Goal: Information Seeking & Learning: Find specific fact

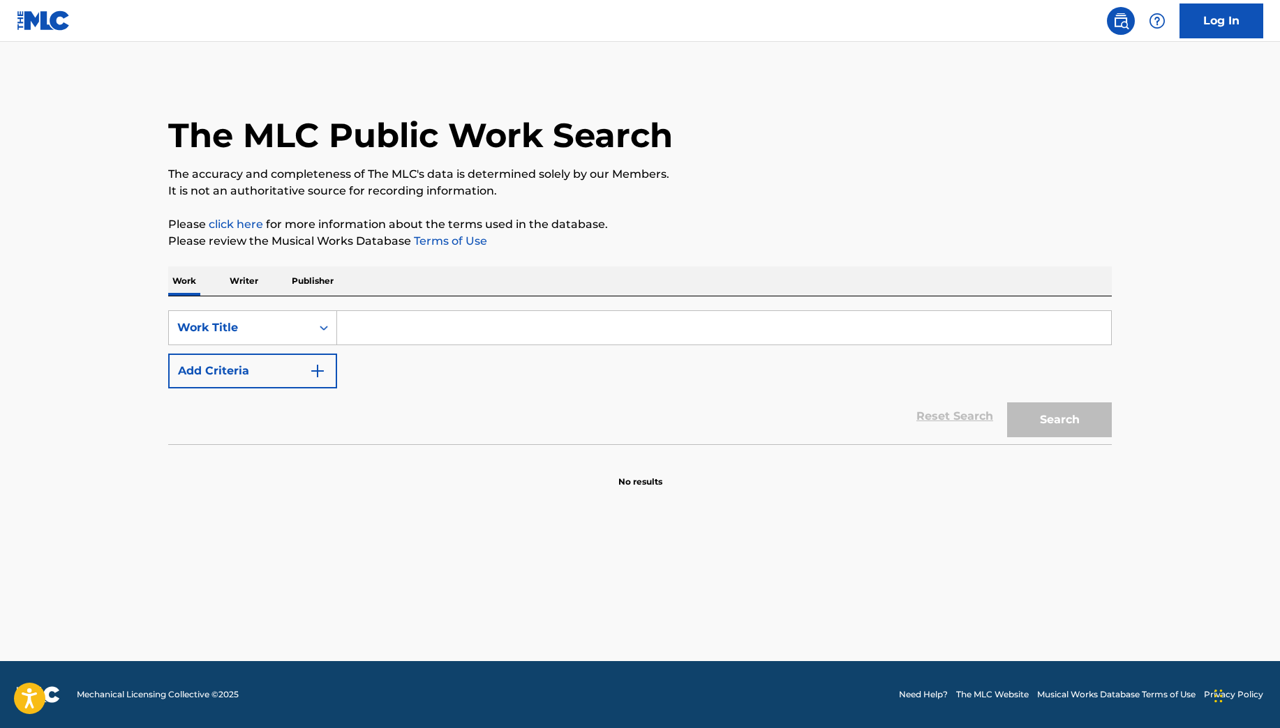
click at [381, 340] on input "Search Form" at bounding box center [724, 327] width 774 height 33
type input "El Ilegal"
click at [1007, 403] on button "Search" at bounding box center [1059, 420] width 105 height 35
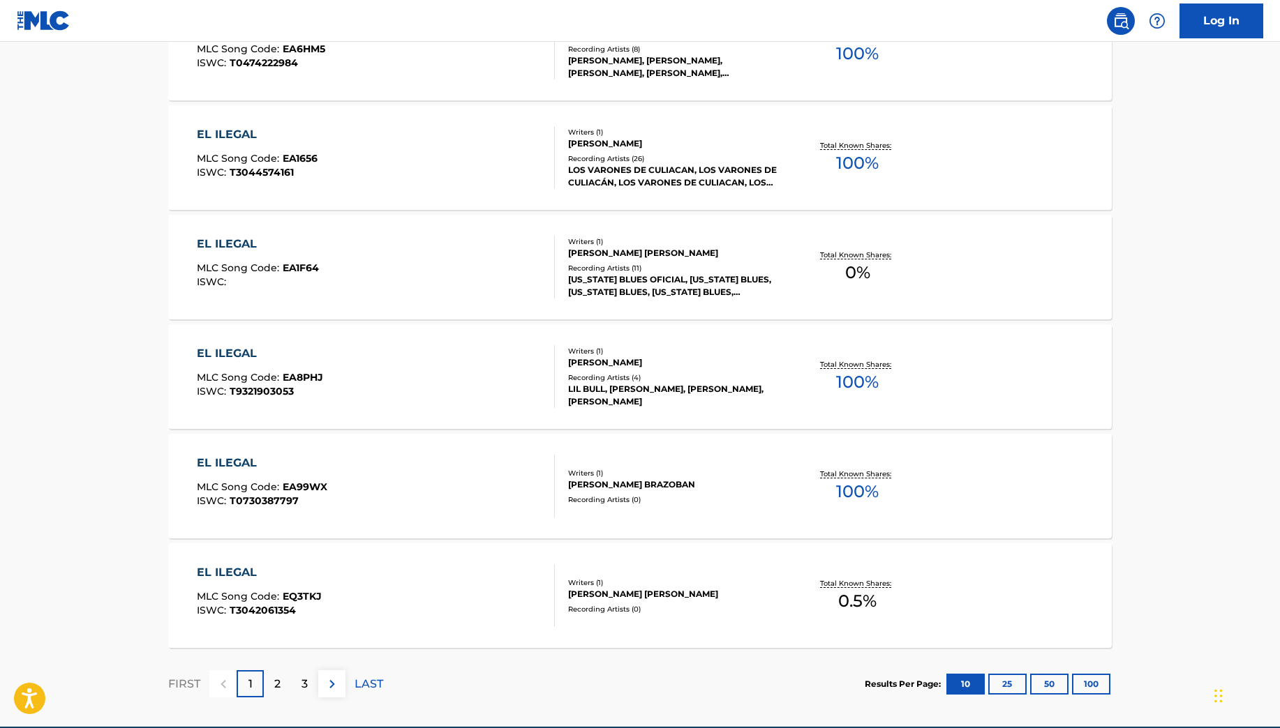
scroll to position [980, 0]
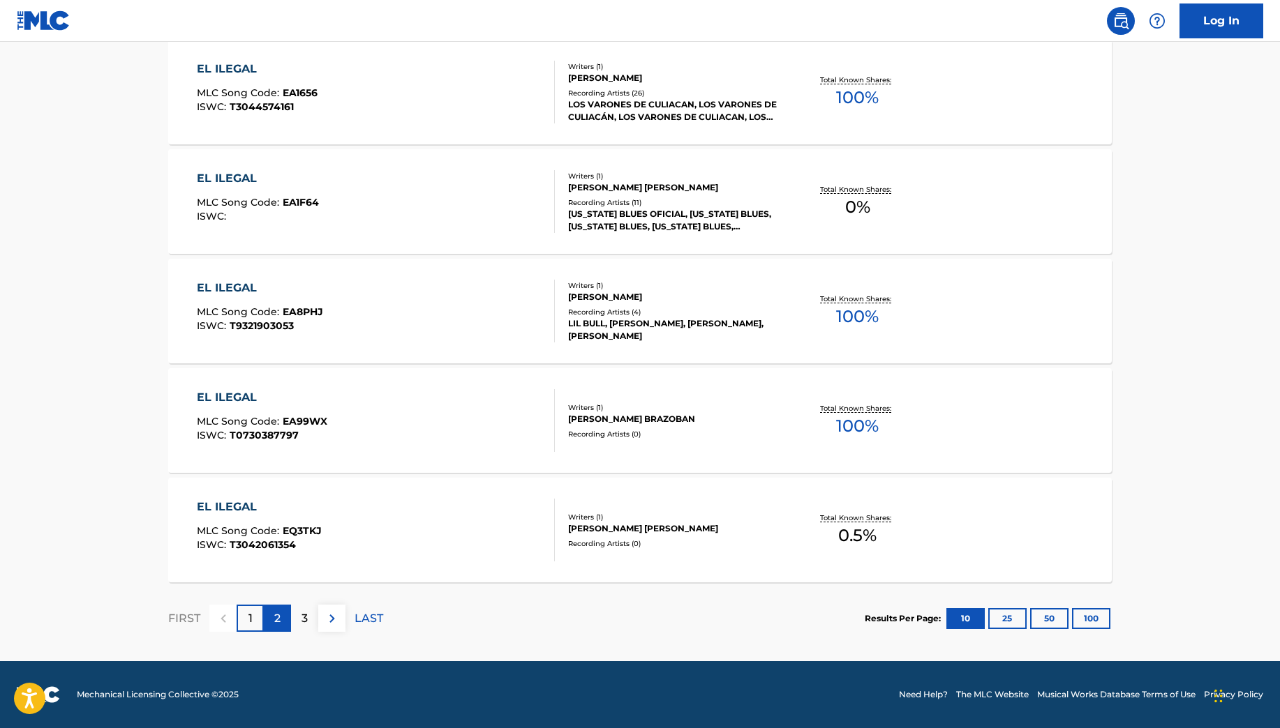
click at [276, 619] on p "2" at bounding box center [277, 619] width 6 height 17
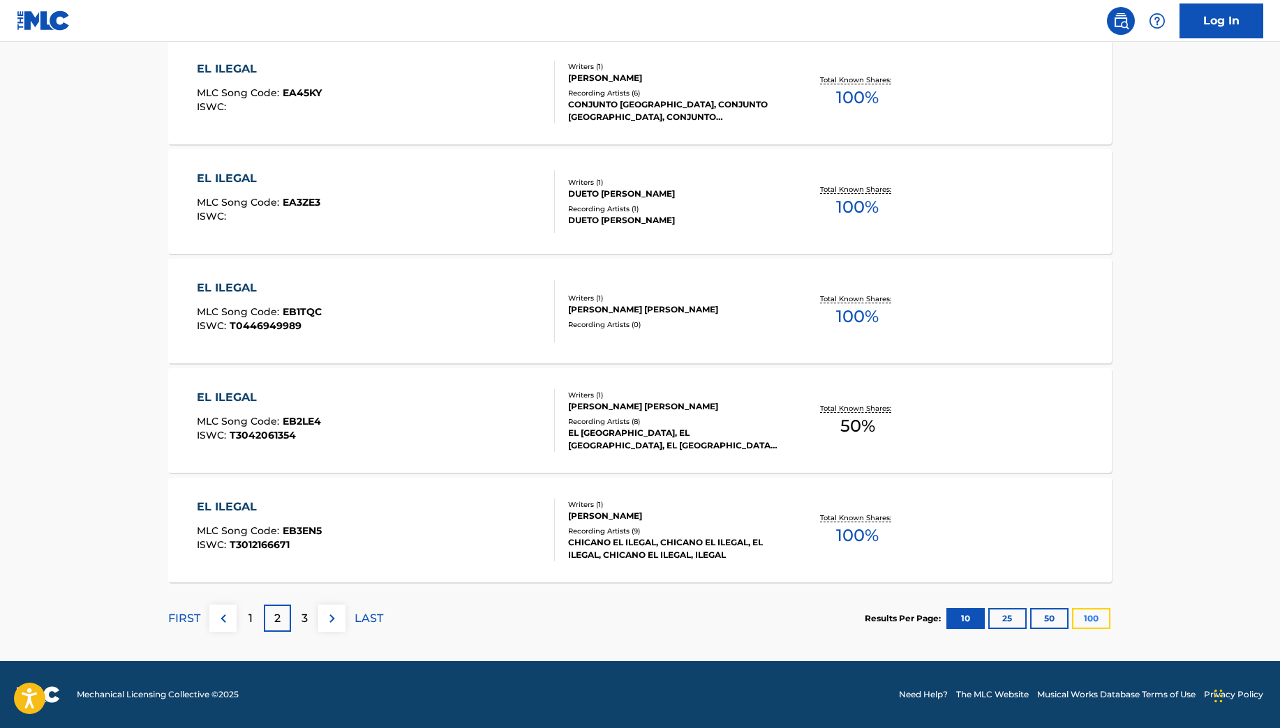
click at [1100, 617] on button "100" at bounding box center [1091, 618] width 38 height 21
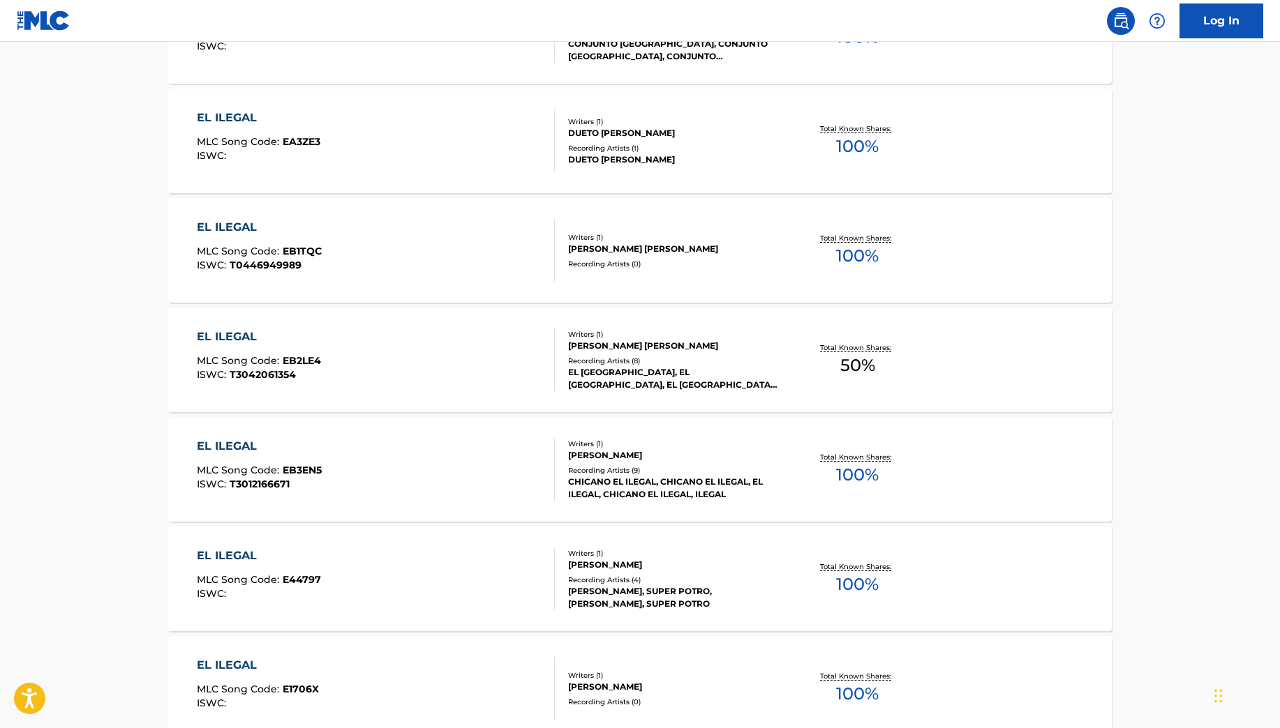
scroll to position [2537, 0]
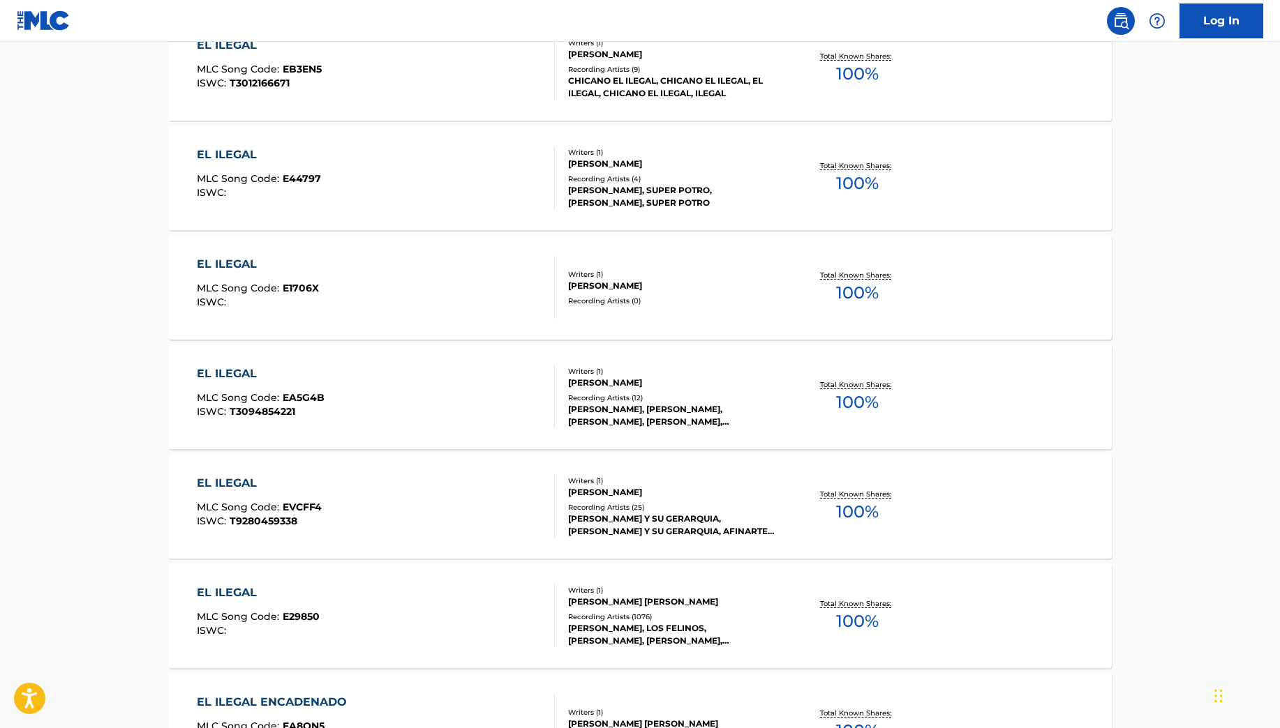
click at [218, 589] on div "EL ILEGAL" at bounding box center [258, 593] width 123 height 17
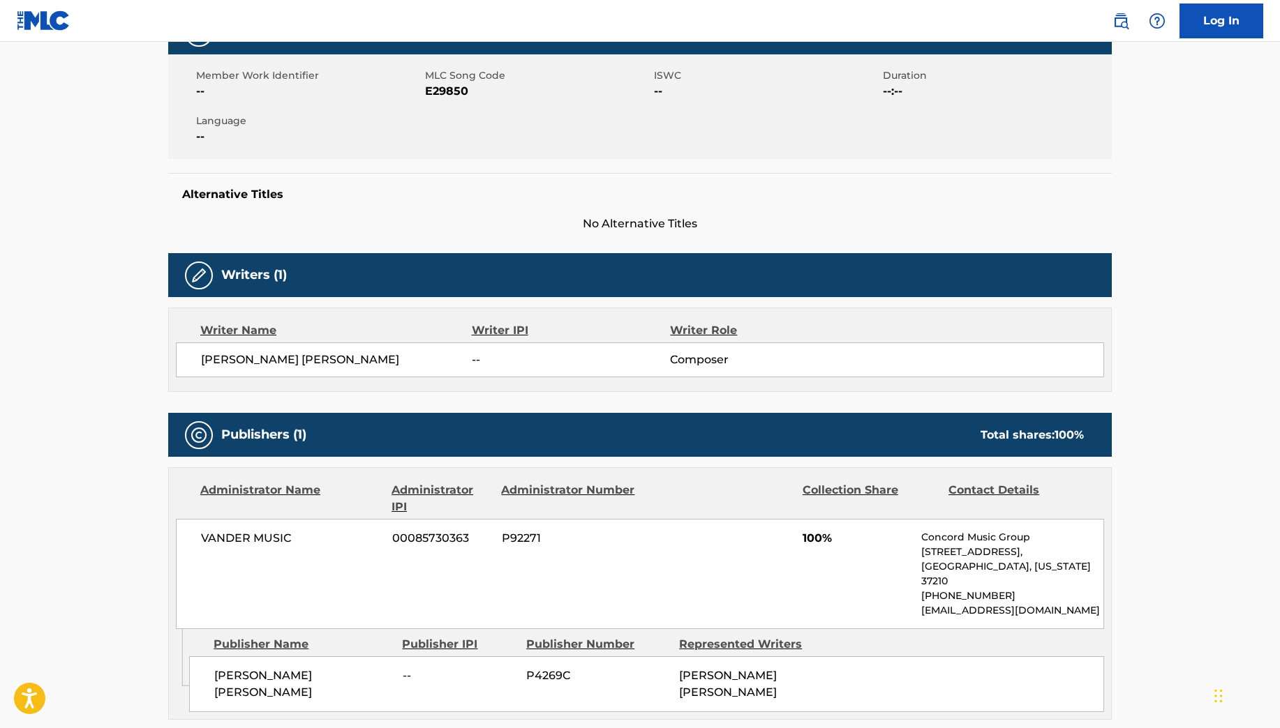
scroll to position [156, 0]
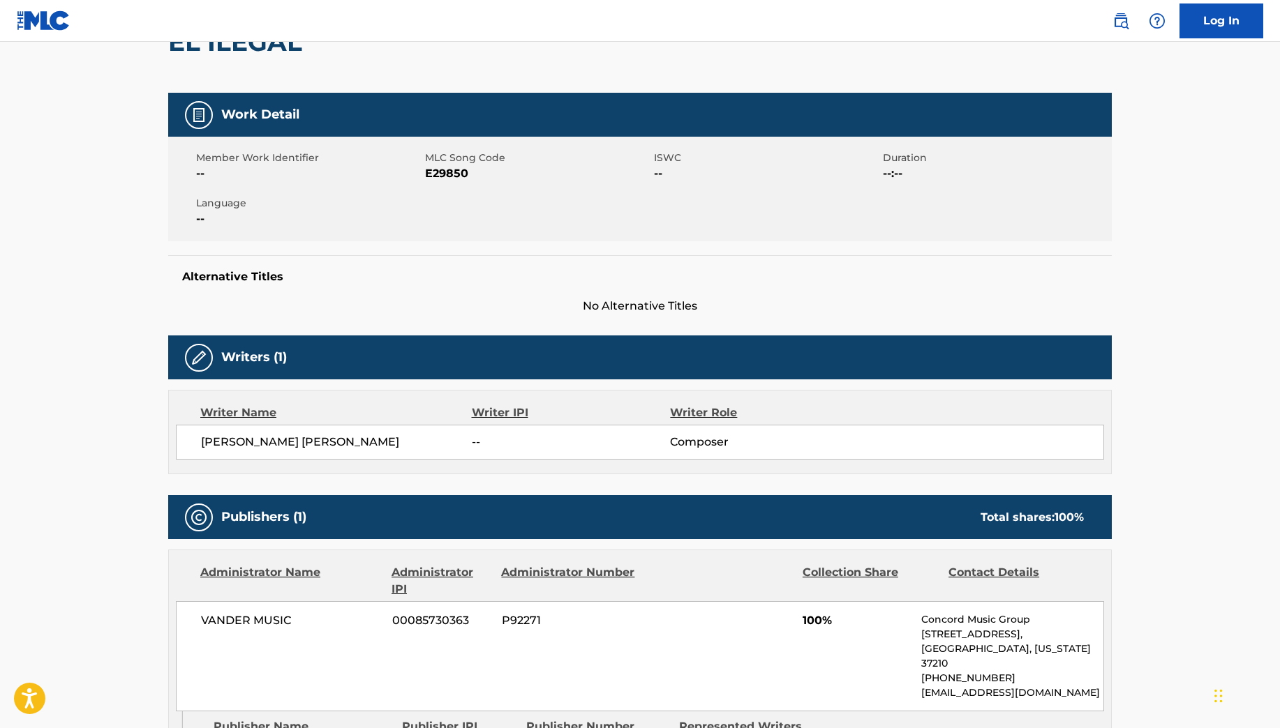
click at [738, 494] on div "Work Detail Member Work Identifier -- MLC Song Code E29850 ISWC -- Duration --:…" at bounding box center [639, 707] width 943 height 1229
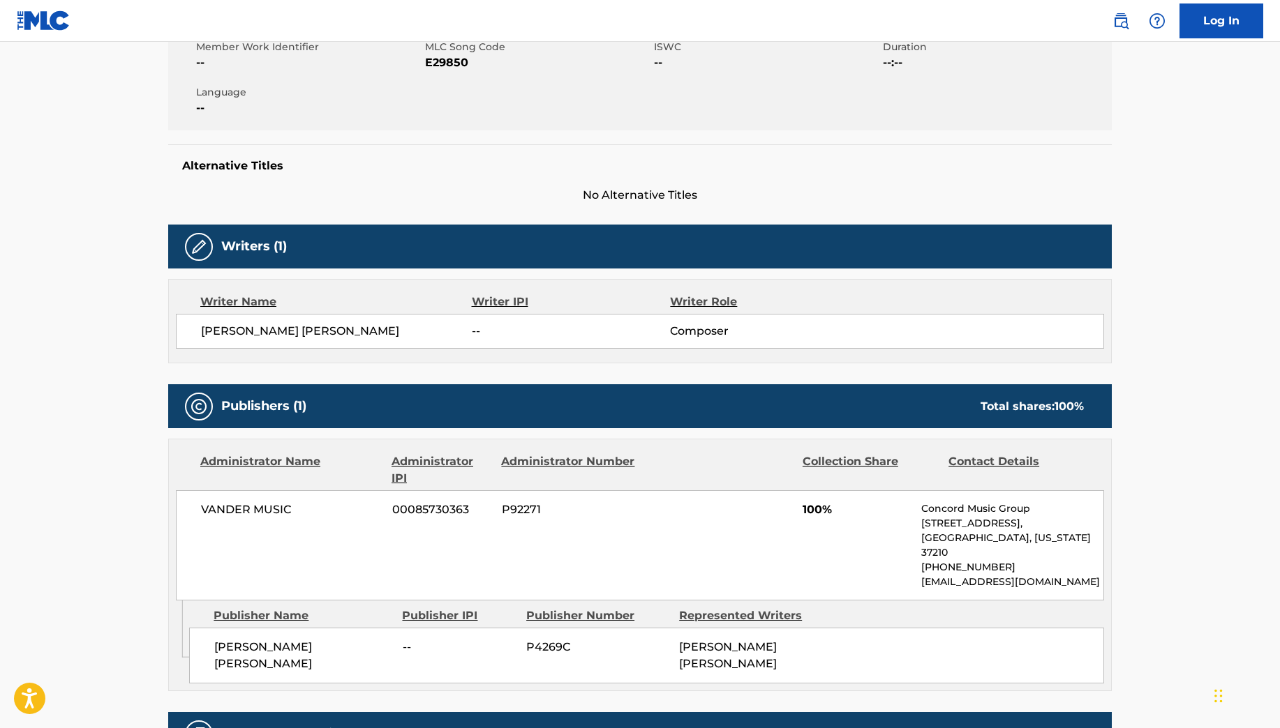
scroll to position [287, 0]
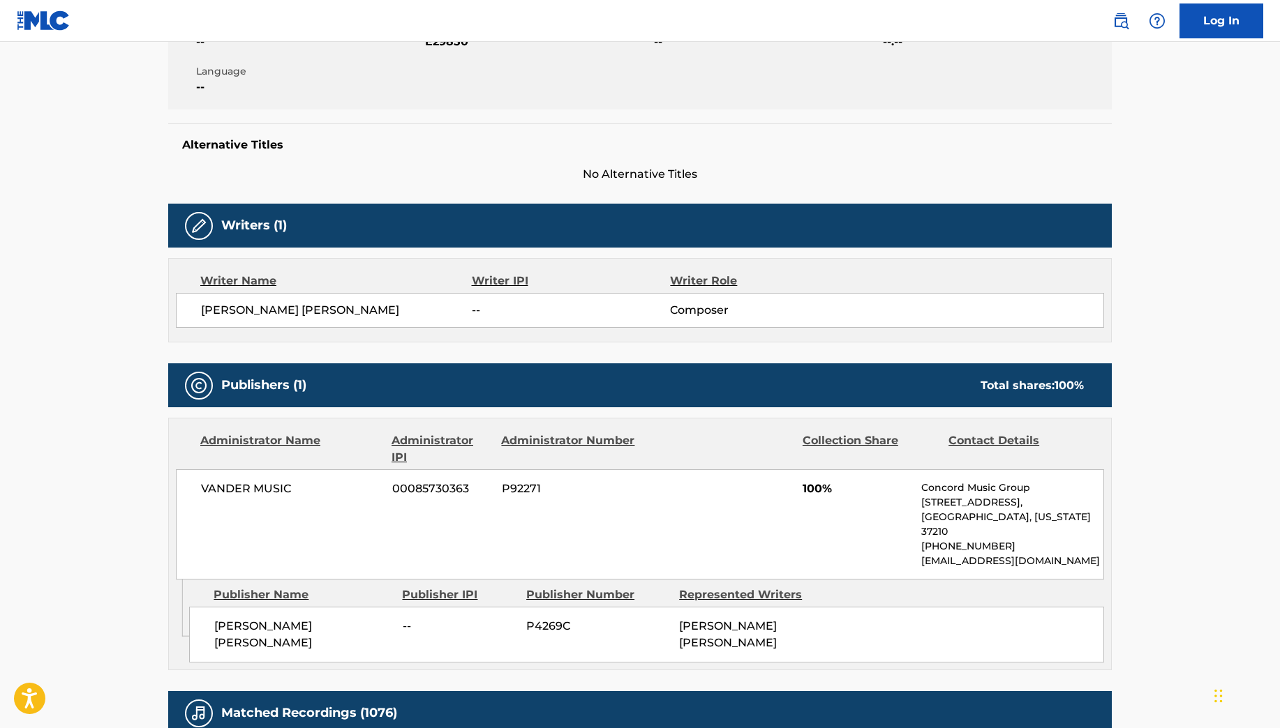
drag, startPoint x: 823, startPoint y: 634, endPoint x: 657, endPoint y: 609, distance: 167.2
click at [657, 609] on div "[PERSON_NAME] [PERSON_NAME] -- P4269C [PERSON_NAME] [PERSON_NAME]" at bounding box center [646, 635] width 915 height 56
click at [735, 537] on div "VANDER MUSIC 00085730363 P92271 100% Concord Music Group [STREET_ADDRESS][US_ST…" at bounding box center [640, 525] width 928 height 110
drag, startPoint x: 256, startPoint y: 530, endPoint x: 267, endPoint y: 506, distance: 26.2
click at [257, 530] on div "VANDER MUSIC 00085730363 P92271 100% Concord Music Group [STREET_ADDRESS][US_ST…" at bounding box center [640, 525] width 928 height 110
